Goal: Share content

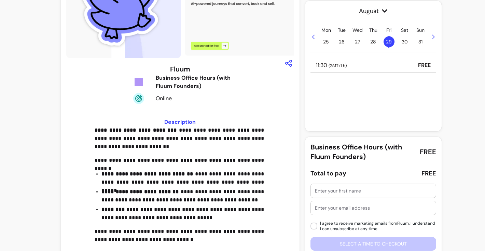
scroll to position [82, 0]
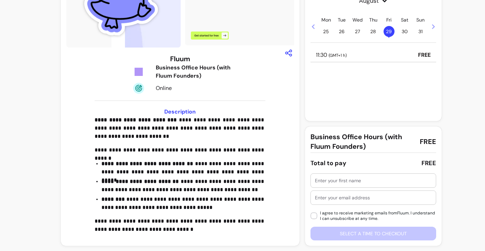
click at [331, 182] on input "text" at bounding box center [373, 180] width 117 height 7
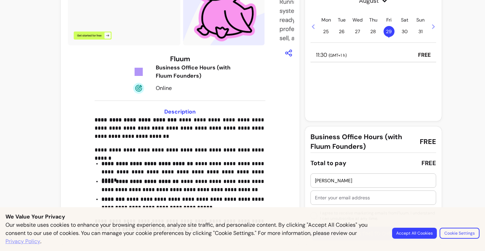
type input "[PERSON_NAME]"
click at [325, 198] on input "text" at bounding box center [373, 197] width 117 height 7
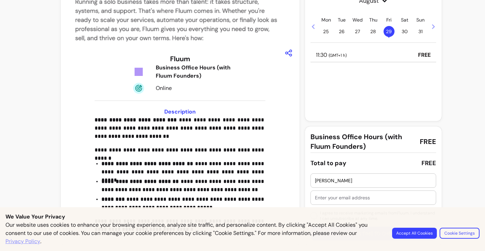
type input "[EMAIL_ADDRESS][DOMAIN_NAME]"
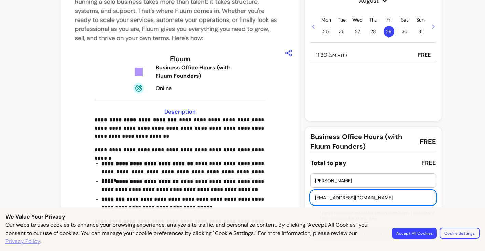
click at [417, 235] on button "Accept All Cookies" at bounding box center [414, 232] width 45 height 11
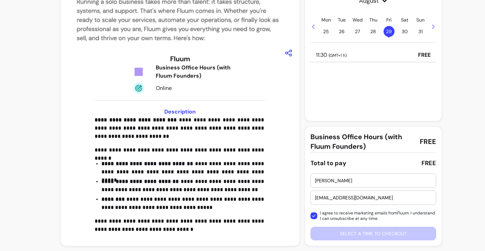
click at [332, 236] on div "[PERSON_NAME] [EMAIL_ADDRESS][DOMAIN_NAME] I agree to receive marketing emails …" at bounding box center [373, 206] width 126 height 67
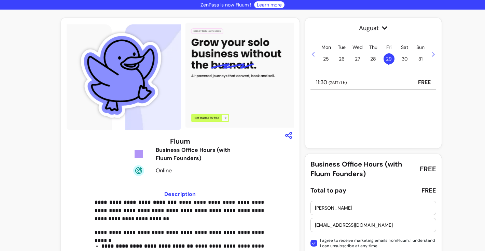
click at [289, 136] on icon "button" at bounding box center [288, 135] width 8 height 8
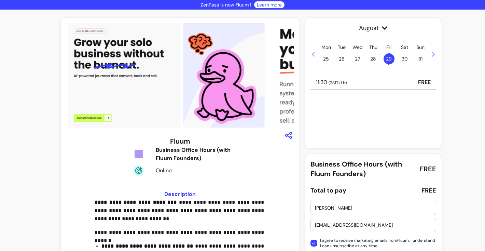
click at [231, 145] on div "**********" at bounding box center [180, 229] width 228 height 186
